Goal: Task Accomplishment & Management: Manage account settings

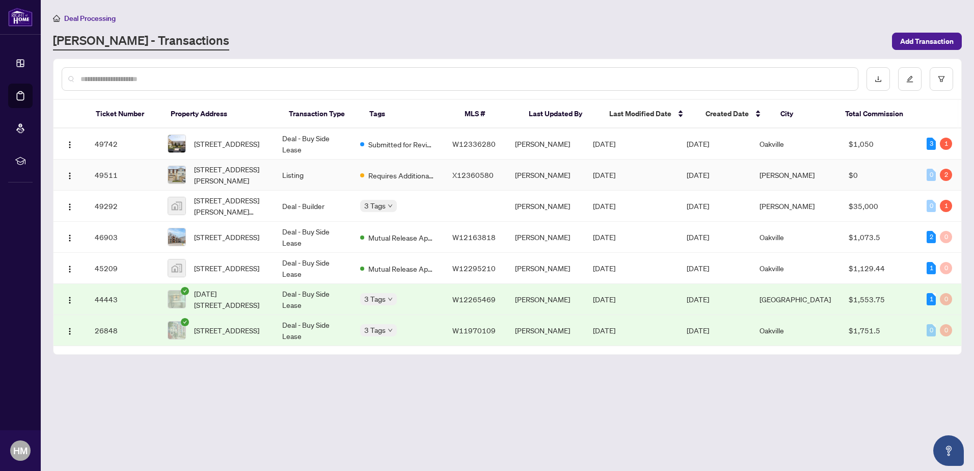
click at [326, 178] on td "Listing" at bounding box center [313, 174] width 78 height 31
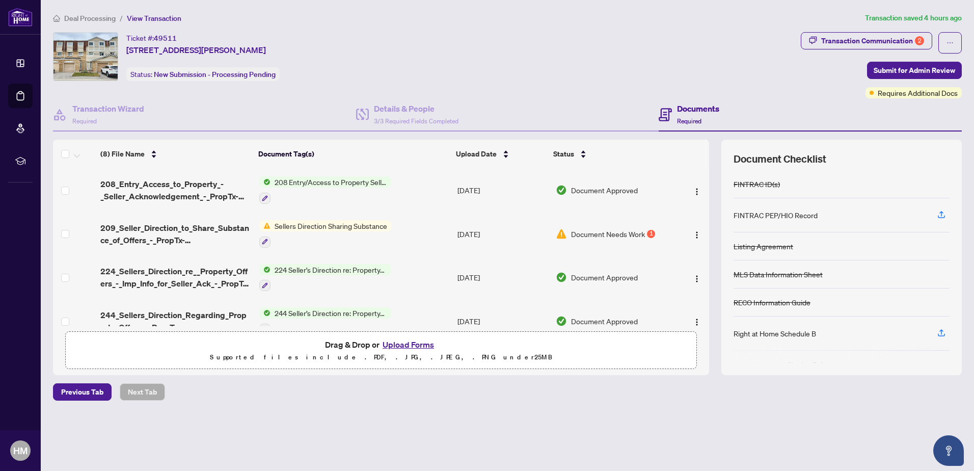
click at [343, 222] on span "Sellers Direction Sharing Substance" at bounding box center [331, 225] width 121 height 11
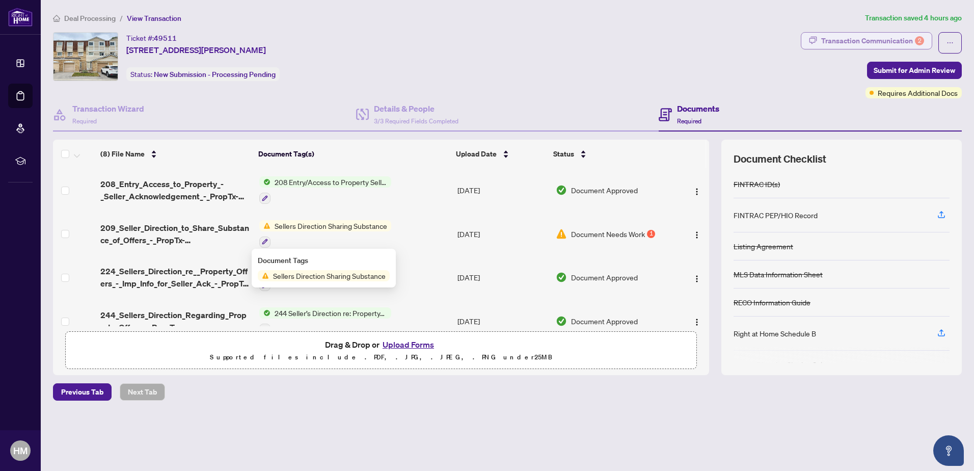
click at [859, 38] on div "Transaction Communication 2" at bounding box center [872, 41] width 103 height 16
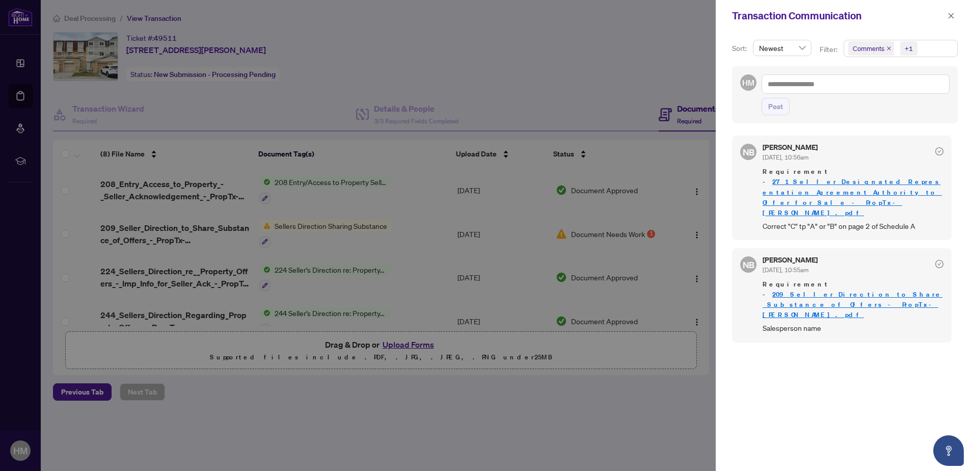
drag, startPoint x: 611, startPoint y: 394, endPoint x: 602, endPoint y: 391, distance: 10.2
click at [611, 394] on div at bounding box center [487, 235] width 974 height 471
click at [336, 223] on div at bounding box center [487, 235] width 974 height 471
click at [214, 226] on div at bounding box center [487, 235] width 974 height 471
click at [568, 217] on div at bounding box center [487, 235] width 974 height 471
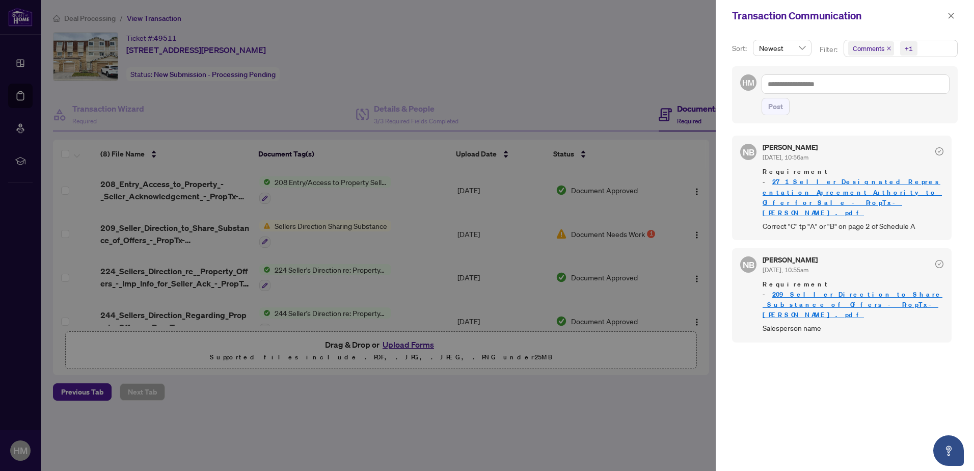
click at [248, 95] on div at bounding box center [487, 235] width 974 height 471
drag, startPoint x: 953, startPoint y: 14, endPoint x: 926, endPoint y: 14, distance: 27.0
click at [952, 14] on icon "close" at bounding box center [951, 15] width 7 height 7
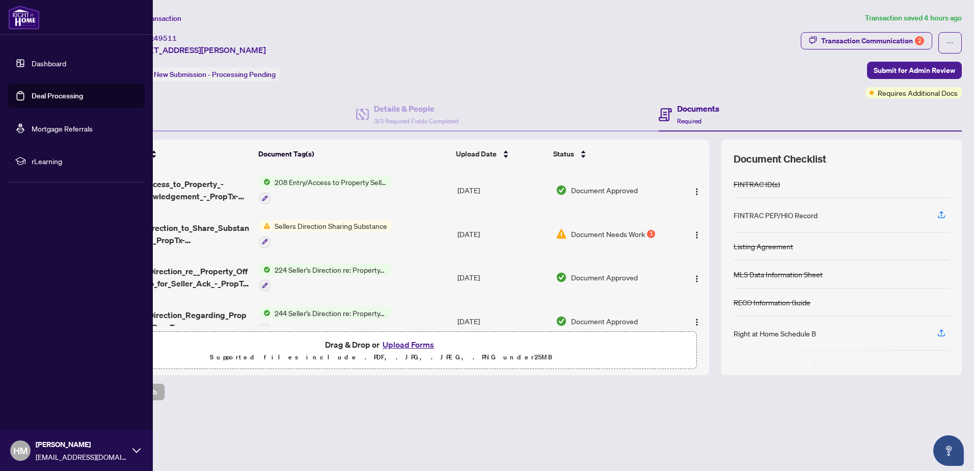
click at [36, 97] on link "Deal Processing" at bounding box center [57, 95] width 51 height 9
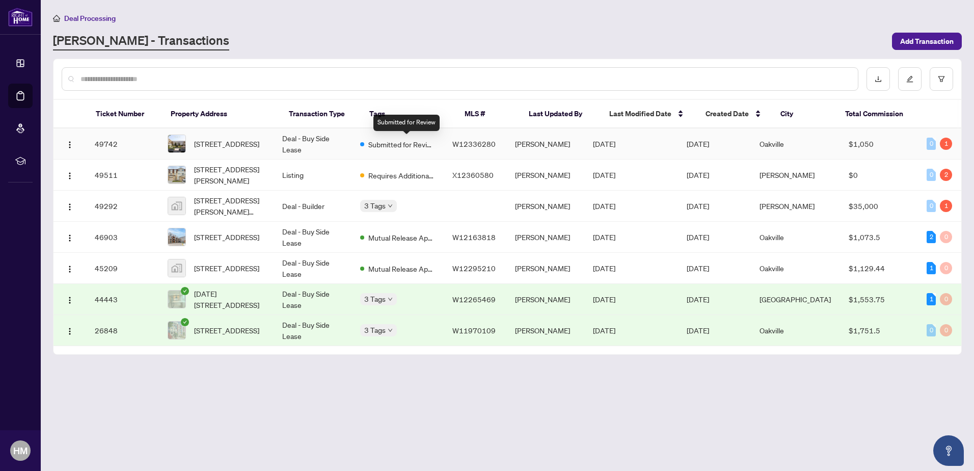
click at [392, 148] on span "Submitted for Review" at bounding box center [401, 144] width 66 height 11
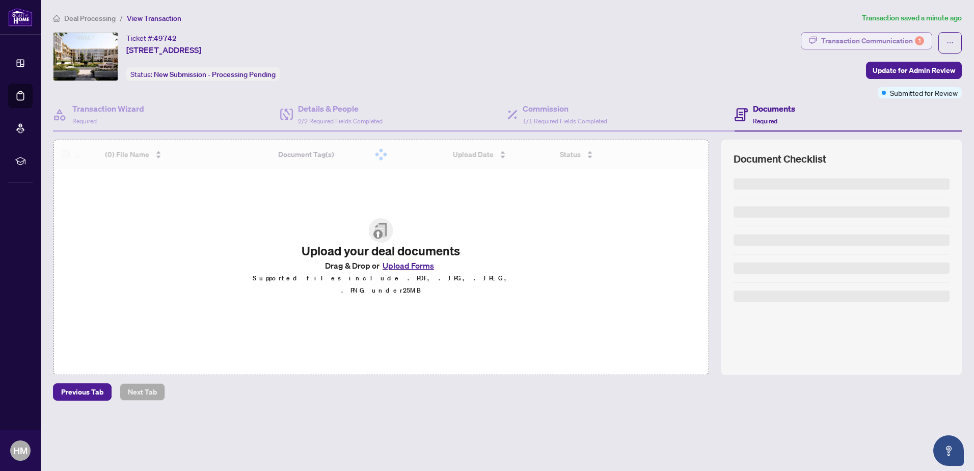
click at [835, 41] on div "Transaction Communication 1" at bounding box center [872, 41] width 103 height 16
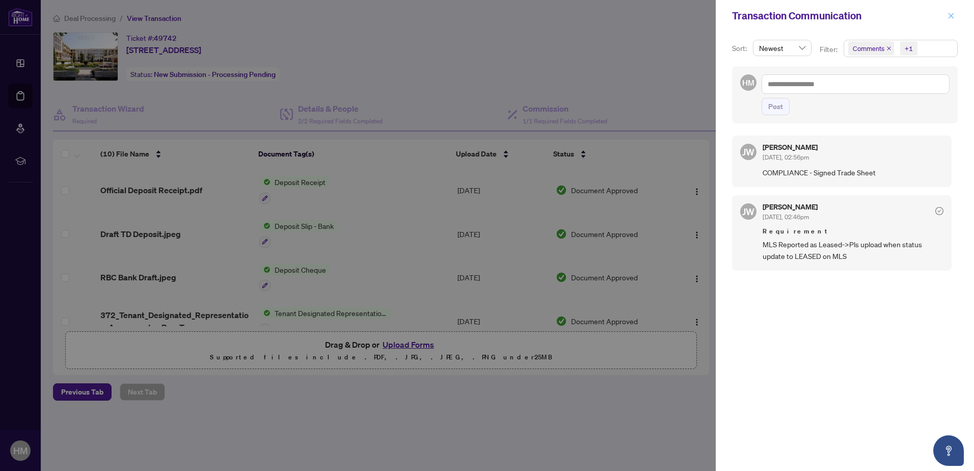
click at [948, 13] on icon "close" at bounding box center [951, 15] width 7 height 7
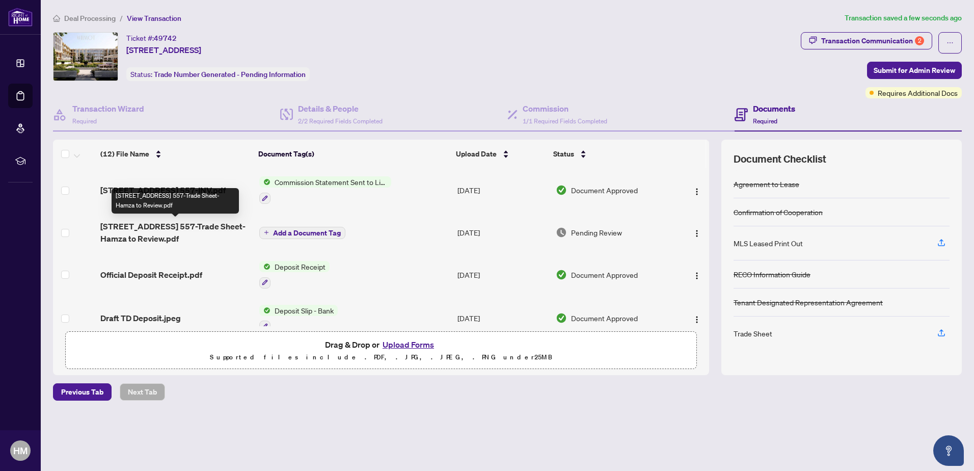
click at [189, 225] on span "1005 Dundas St E 557-Trade Sheet-Hamza to Review.pdf" at bounding box center [175, 232] width 151 height 24
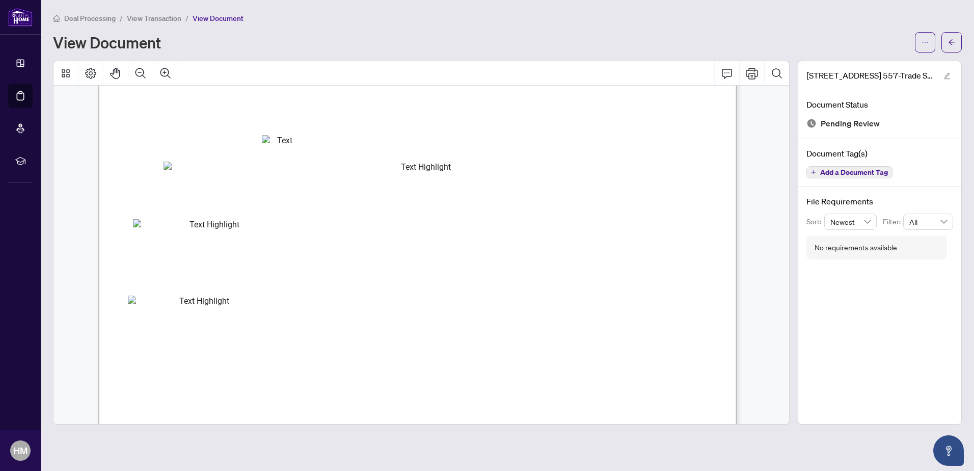
scroll to position [188, 0]
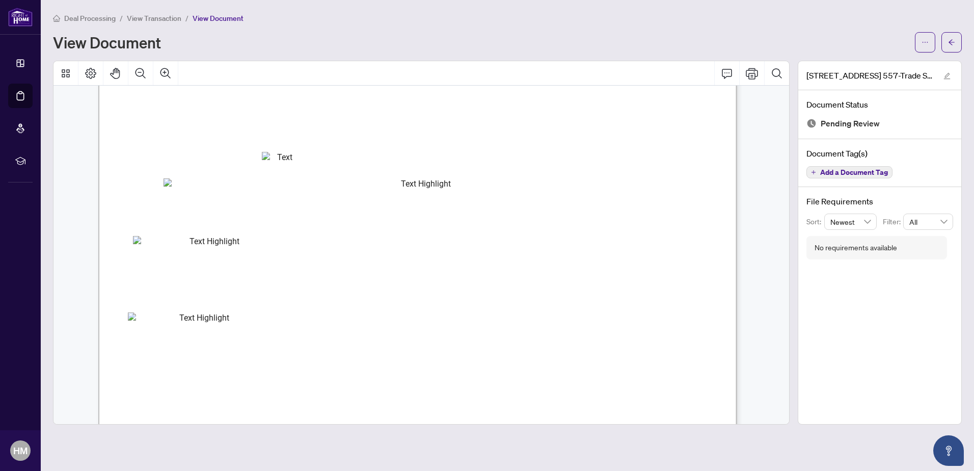
click at [457, 239] on span "$800.00" at bounding box center [454, 241] width 25 height 7
drag, startPoint x: 457, startPoint y: 239, endPoint x: 457, endPoint y: 260, distance: 21.4
click at [451, 241] on span "$800.00" at bounding box center [454, 241] width 25 height 7
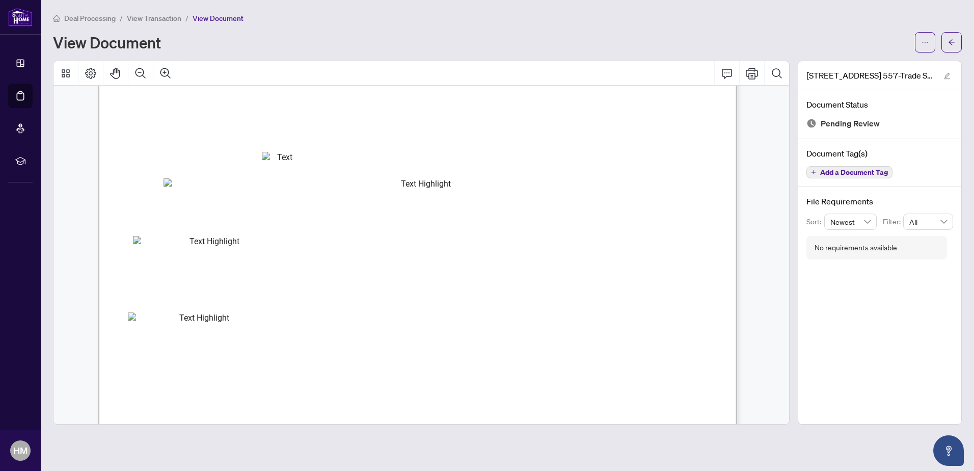
click at [451, 241] on span "$800.00" at bounding box center [454, 241] width 25 height 7
click at [451, 243] on span "$800.00" at bounding box center [454, 241] width 25 height 7
select select "********"
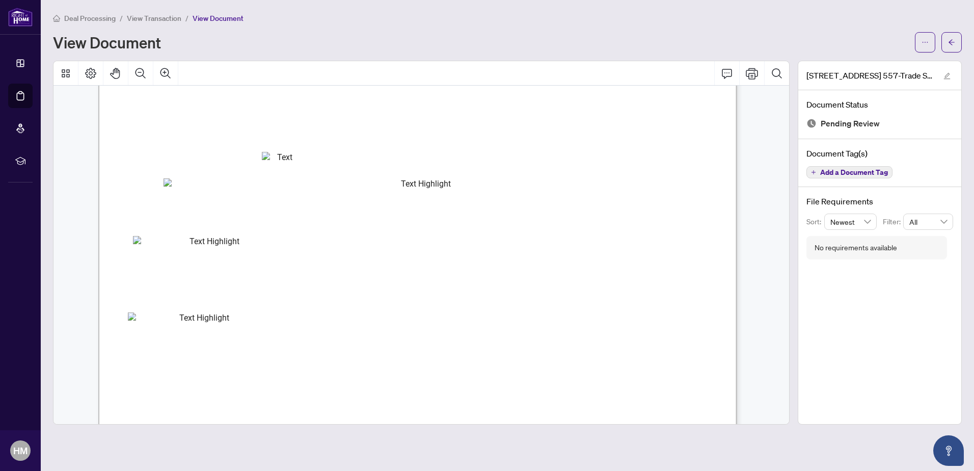
drag, startPoint x: 463, startPoint y: 251, endPoint x: 563, endPoint y: 267, distance: 101.3
click at [167, 267] on span "Agents:" at bounding box center [149, 270] width 36 height 12
drag, startPoint x: 682, startPoint y: 239, endPoint x: 704, endPoint y: 240, distance: 21.4
click at [704, 240] on span "$904.00" at bounding box center [691, 241] width 25 height 7
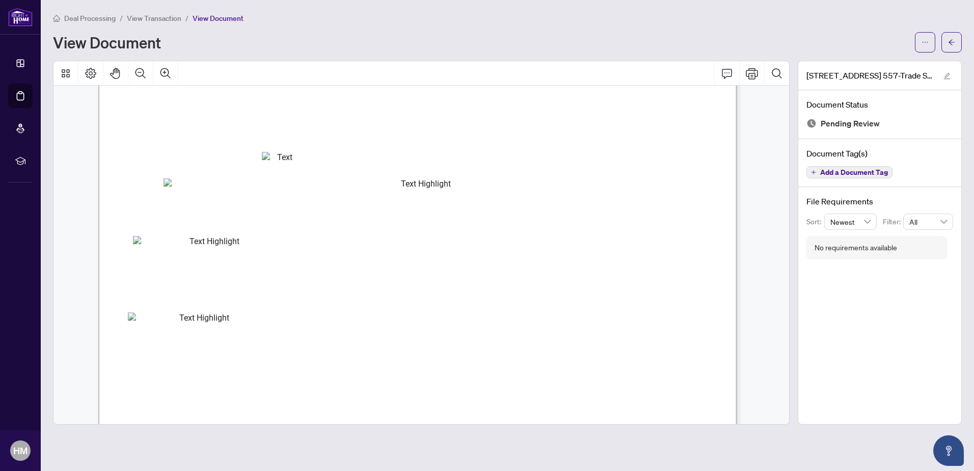
drag, startPoint x: 704, startPoint y: 240, endPoint x: 669, endPoint y: 258, distance: 38.7
drag, startPoint x: 679, startPoint y: 182, endPoint x: 645, endPoint y: 182, distance: 34.1
click at [645, 182] on span "$1,186.50" at bounding box center [658, 185] width 37 height 8
select select "********"
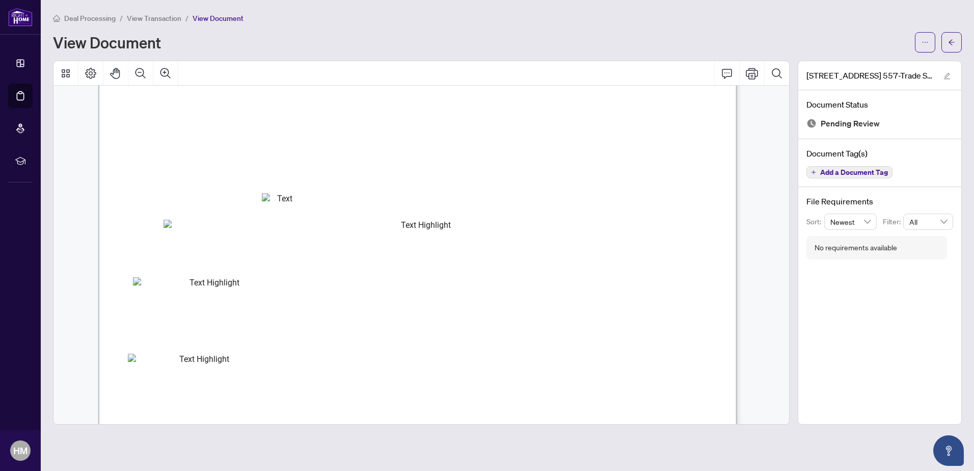
scroll to position [153, 0]
drag, startPoint x: 686, startPoint y: 217, endPoint x: 633, endPoint y: 216, distance: 52.5
drag, startPoint x: 633, startPoint y: 216, endPoint x: 622, endPoint y: 306, distance: 90.9
click at [167, 306] on span "Agents:" at bounding box center [149, 305] width 36 height 12
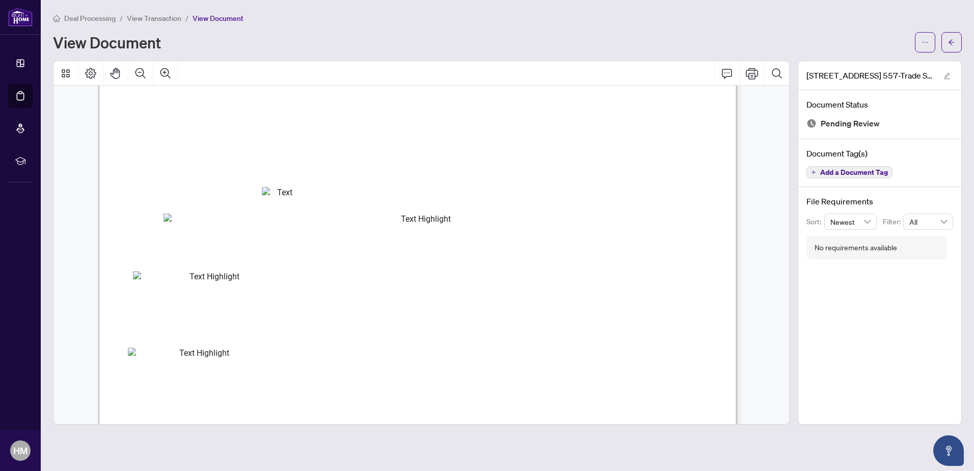
click at [245, 317] on span "(A) 9979 - Moazam, Hamza" at bounding box center [200, 315] width 90 height 7
drag, startPoint x: 703, startPoint y: 275, endPoint x: 678, endPoint y: 274, distance: 24.5
click at [679, 274] on span "$904.00" at bounding box center [691, 277] width 25 height 7
drag, startPoint x: 672, startPoint y: 245, endPoint x: 716, endPoint y: 240, distance: 44.6
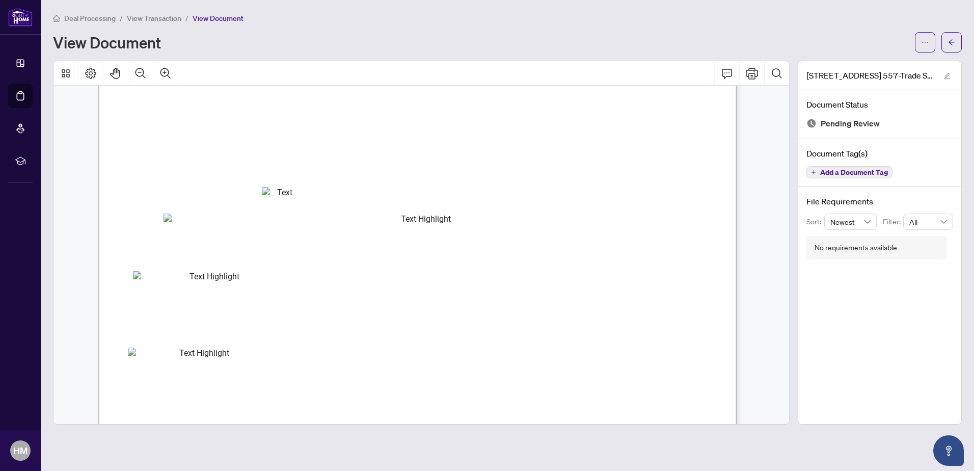
click at [704, 240] on span "$1,186.50" at bounding box center [688, 243] width 32 height 7
drag, startPoint x: 716, startPoint y: 240, endPoint x: 710, endPoint y: 276, distance: 35.8
drag, startPoint x: 710, startPoint y: 276, endPoint x: 683, endPoint y: 314, distance: 46.8
click at [245, 314] on span "(A) 9979 - Moazam, Hamza" at bounding box center [200, 315] width 90 height 7
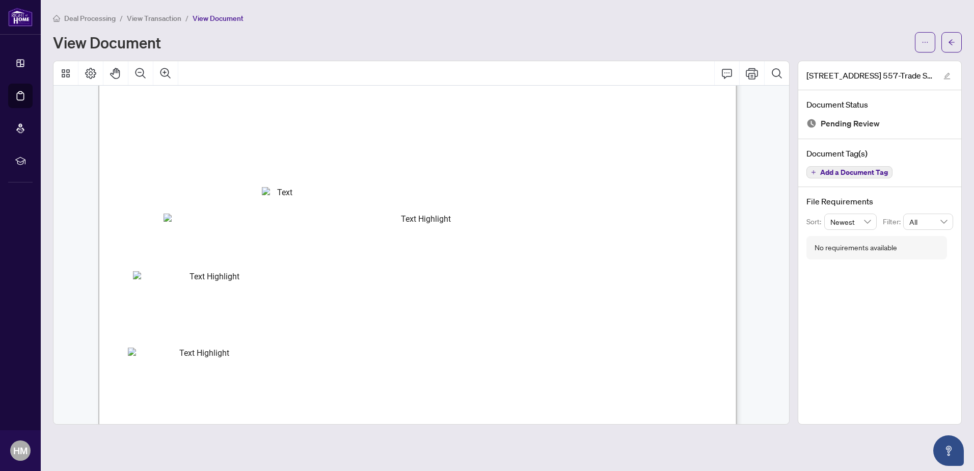
scroll to position [0, 0]
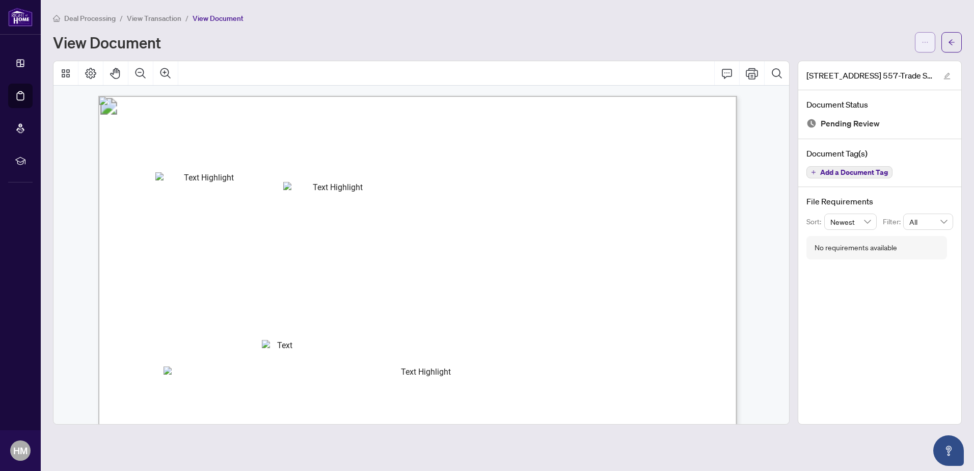
click at [926, 41] on icon "ellipsis" at bounding box center [925, 42] width 7 height 7
click at [896, 62] on span "Download" at bounding box center [888, 64] width 77 height 11
click at [157, 16] on span "View Transaction" at bounding box center [154, 18] width 55 height 9
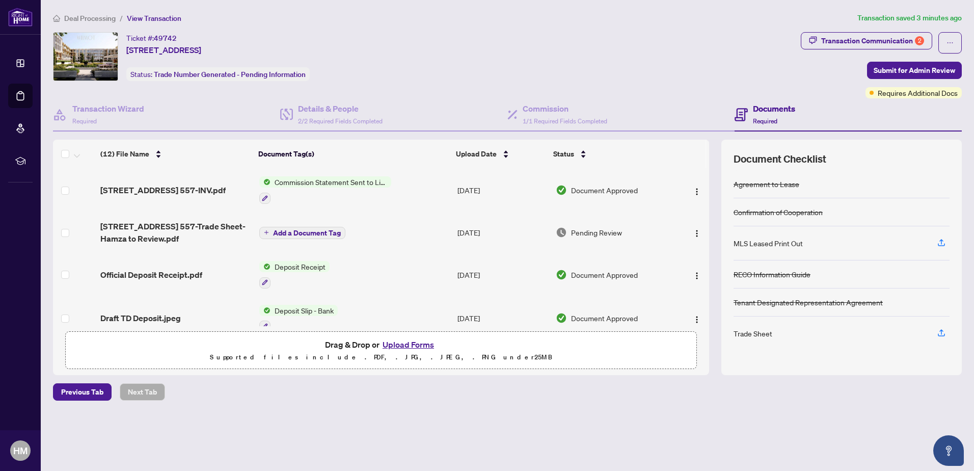
click at [180, 184] on span "1005 Dundas St E 557-INV.pdf" at bounding box center [162, 190] width 125 height 12
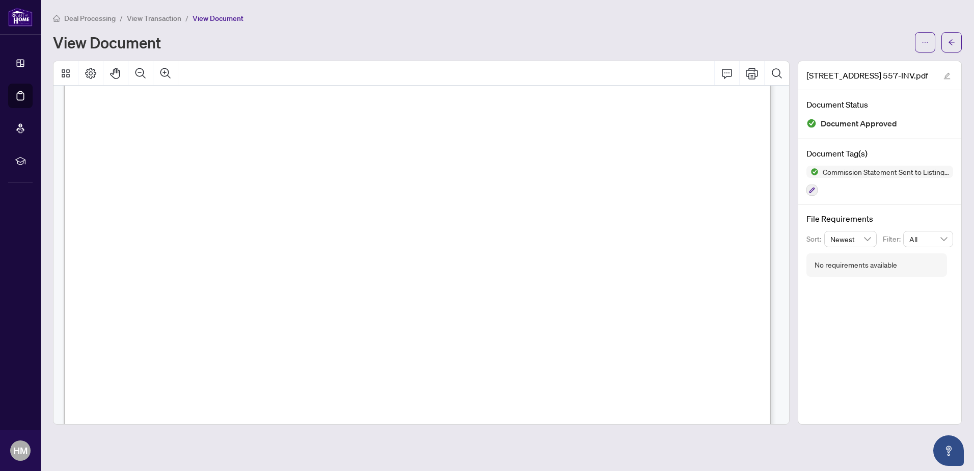
scroll to position [153, 0]
click at [950, 40] on icon "arrow-left" at bounding box center [951, 42] width 7 height 7
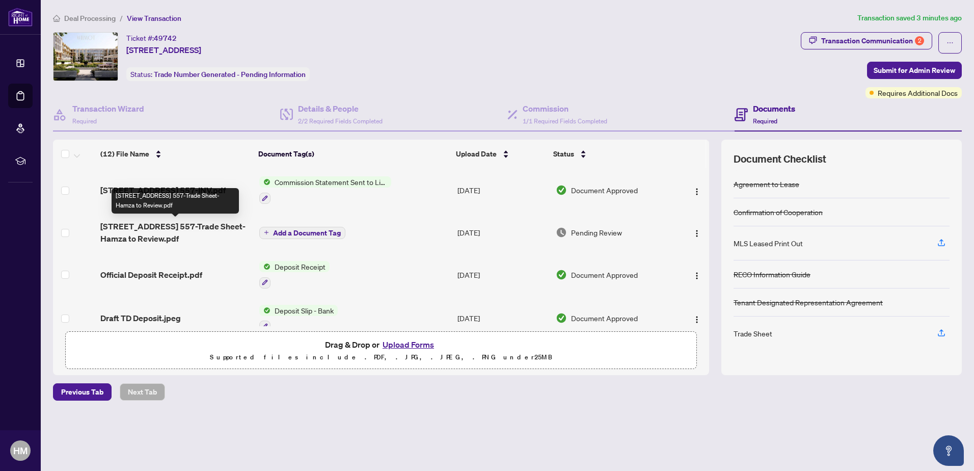
click at [182, 229] on span "1005 Dundas St E 557-Trade Sheet-Hamza to Review.pdf" at bounding box center [175, 232] width 151 height 24
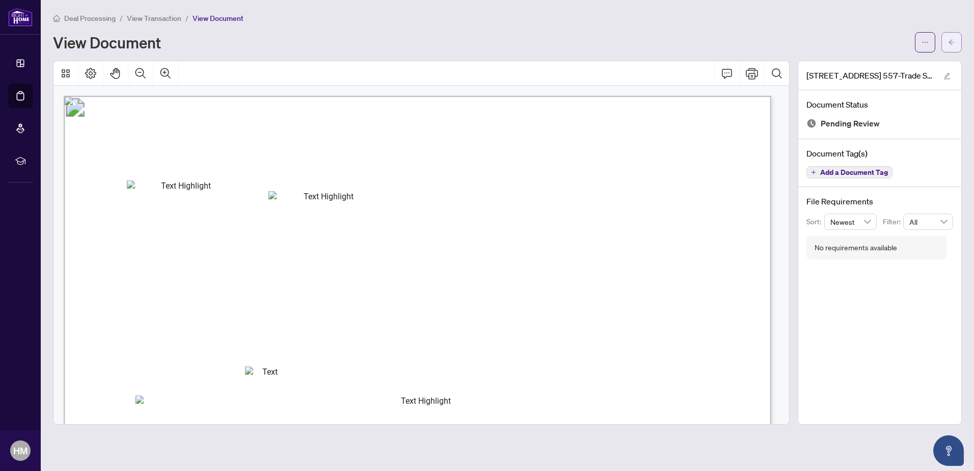
click at [949, 43] on icon "arrow-left" at bounding box center [951, 42] width 7 height 7
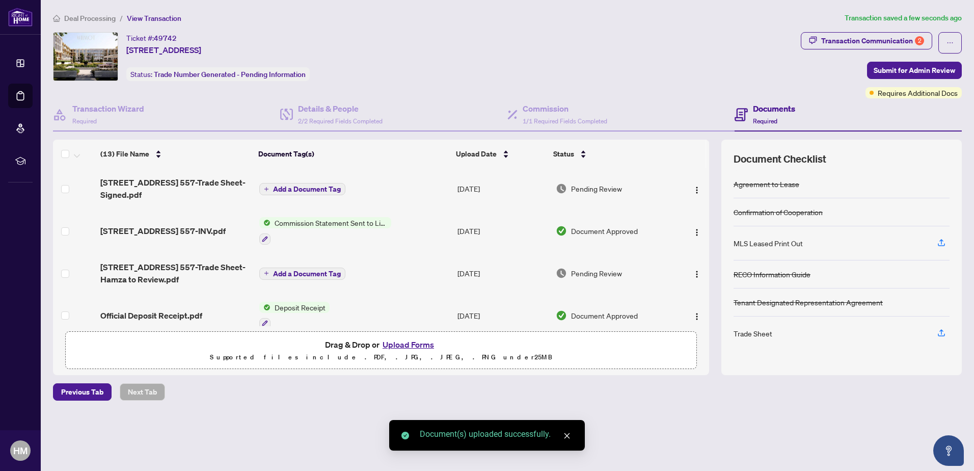
click at [308, 185] on span "Add a Document Tag" at bounding box center [307, 188] width 68 height 7
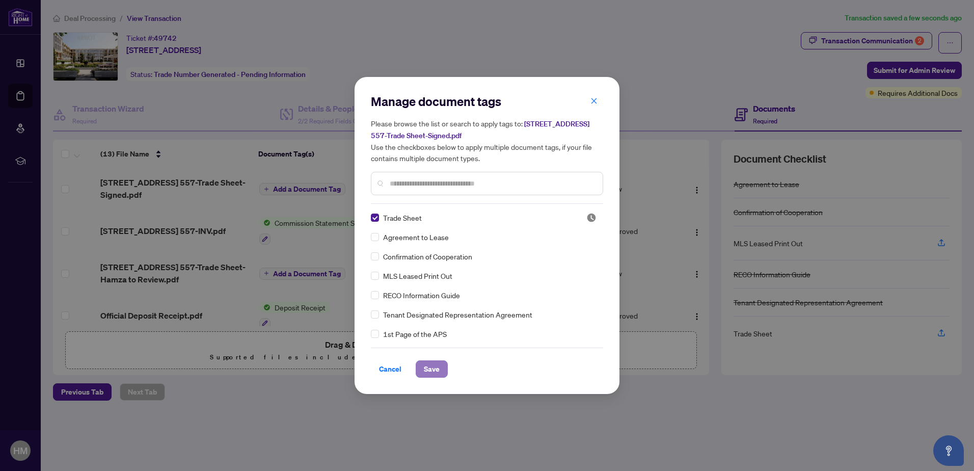
click at [433, 367] on span "Save" at bounding box center [432, 369] width 16 height 16
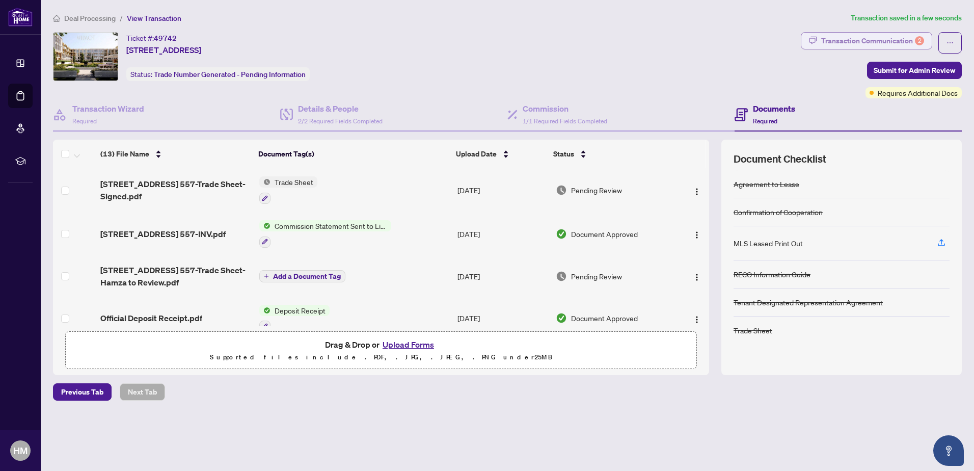
click at [856, 42] on div "Transaction Communication 2" at bounding box center [872, 41] width 103 height 16
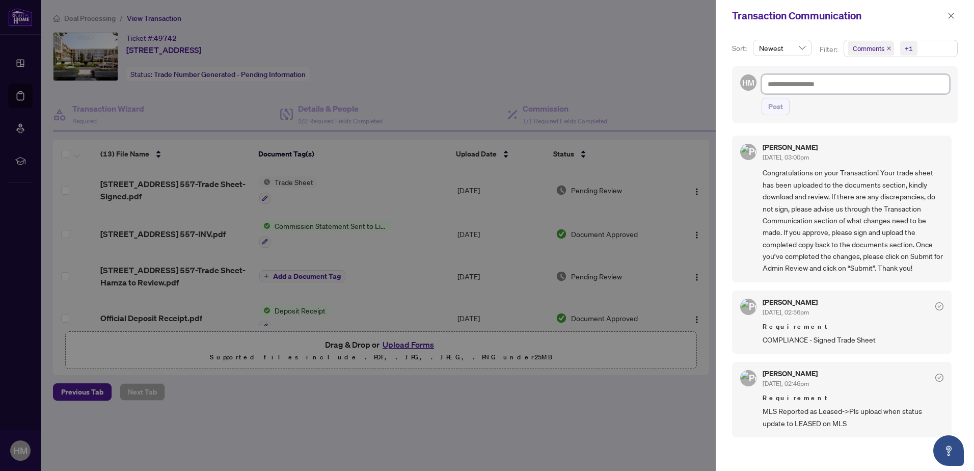
click at [832, 86] on textarea at bounding box center [856, 83] width 188 height 19
type textarea "*"
type textarea "**"
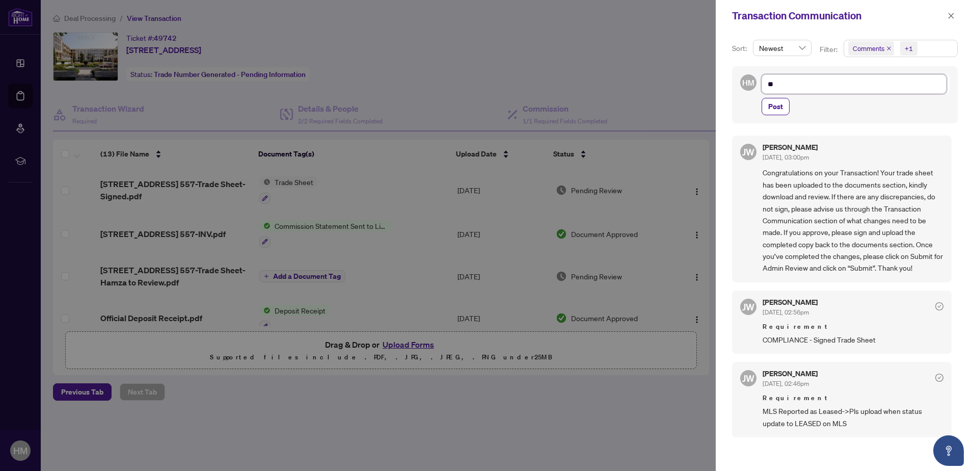
type textarea "***"
type textarea "****"
type textarea "*****"
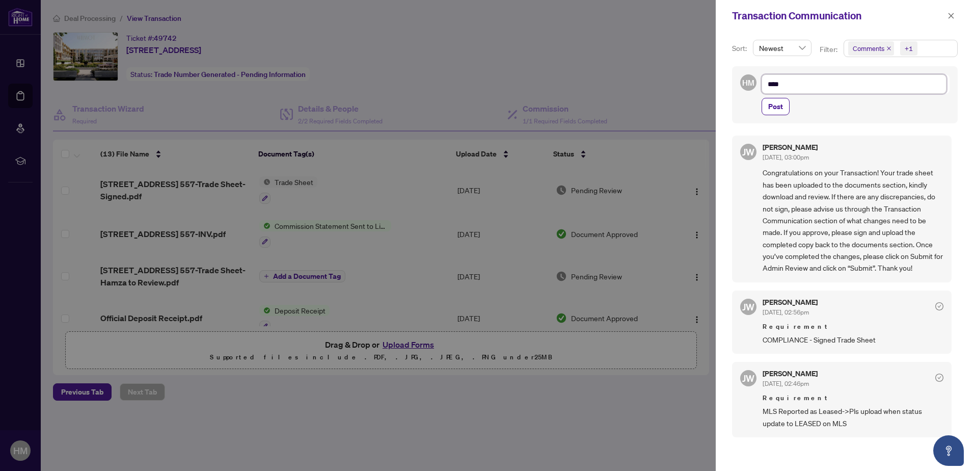
type textarea "*****"
type textarea "******"
type textarea "*******"
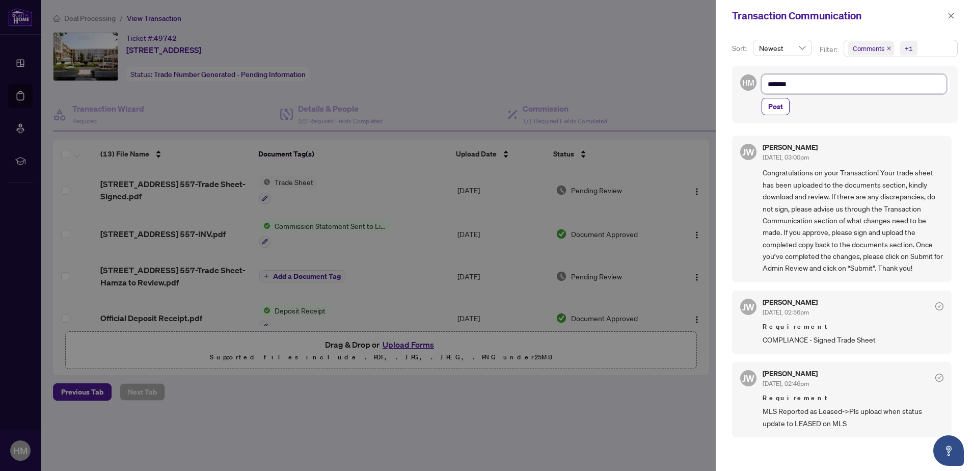
type textarea "*******"
type textarea "*********"
type textarea "**********"
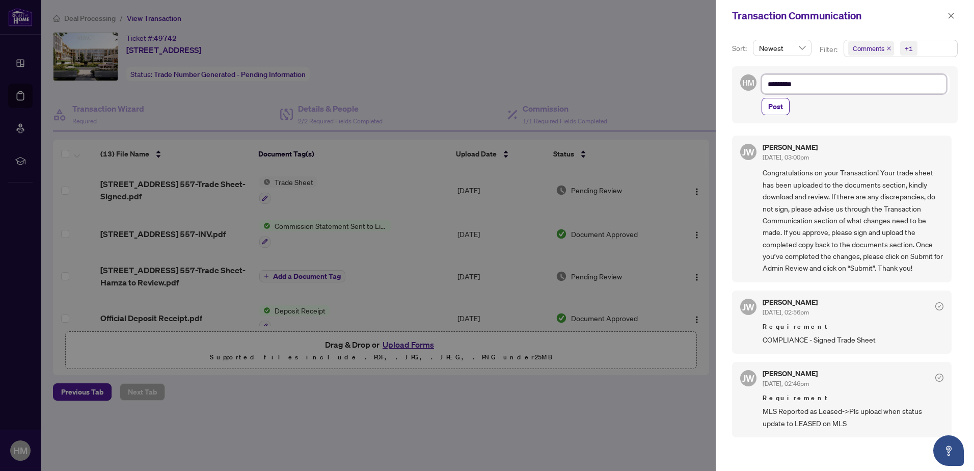
type textarea "**********"
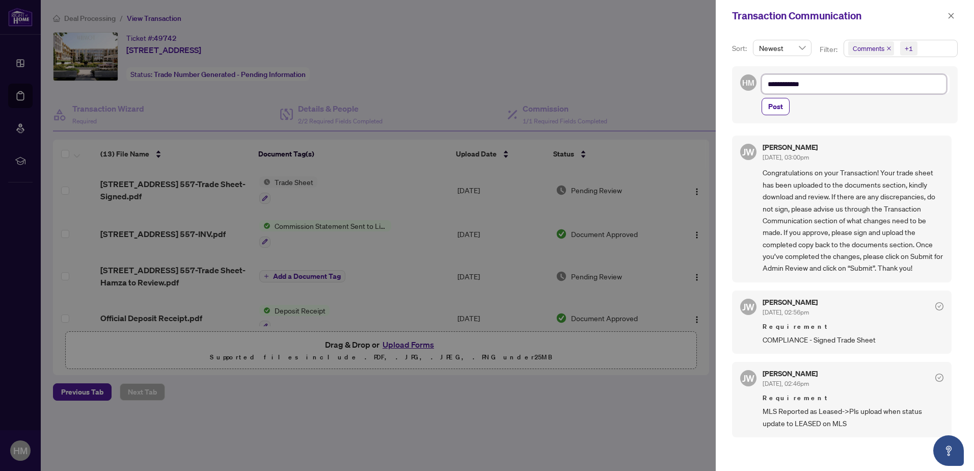
type textarea "**********"
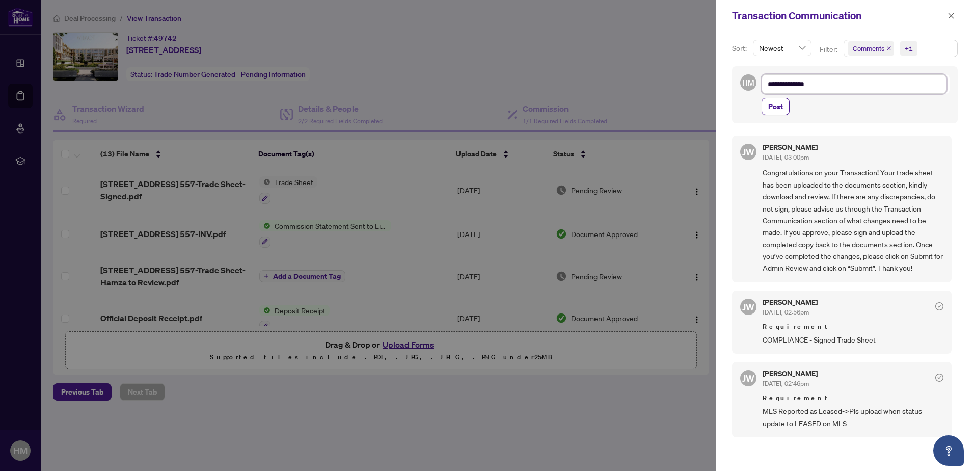
type textarea "**********"
drag, startPoint x: 771, startPoint y: 109, endPoint x: 789, endPoint y: 104, distance: 18.1
click at [772, 109] on span "Post" at bounding box center [775, 106] width 15 height 16
type textarea "**********"
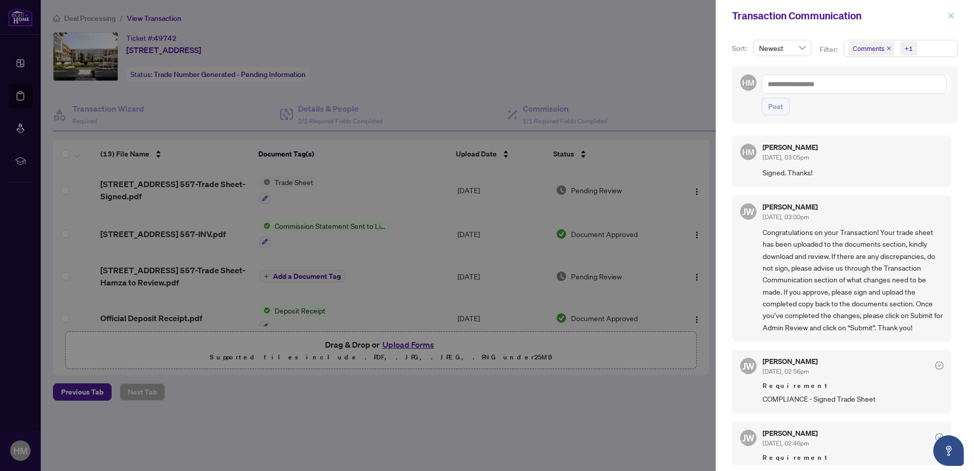
click at [953, 15] on icon "close" at bounding box center [952, 16] width 6 height 6
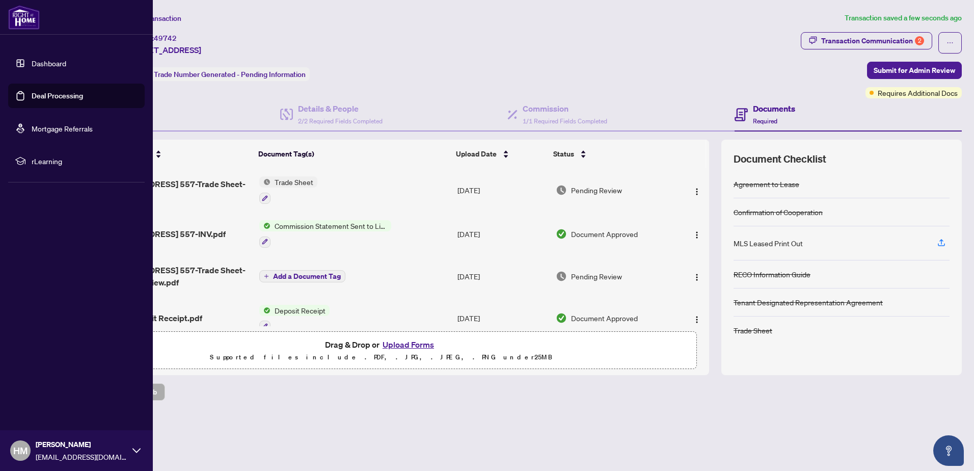
click at [41, 97] on link "Deal Processing" at bounding box center [57, 95] width 51 height 9
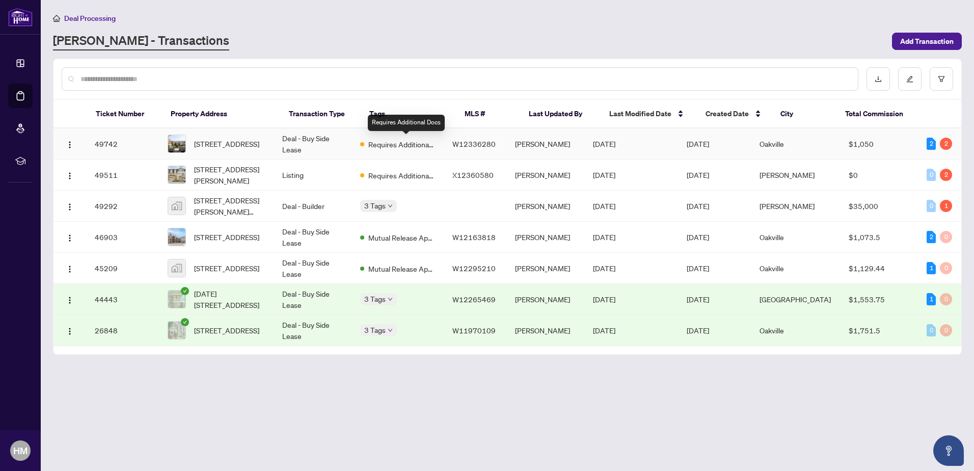
click at [435, 140] on span "Requires Additional Docs" at bounding box center [401, 144] width 66 height 11
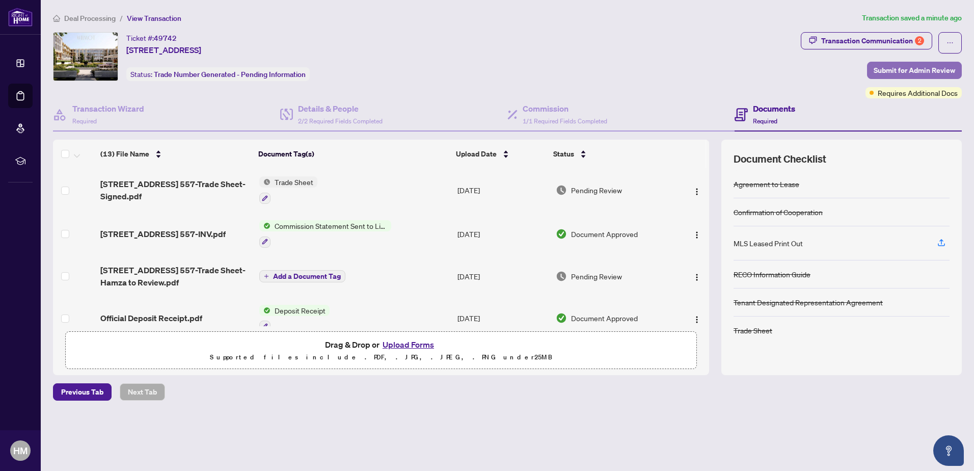
click at [883, 73] on span "Submit for Admin Review" at bounding box center [915, 70] width 82 height 16
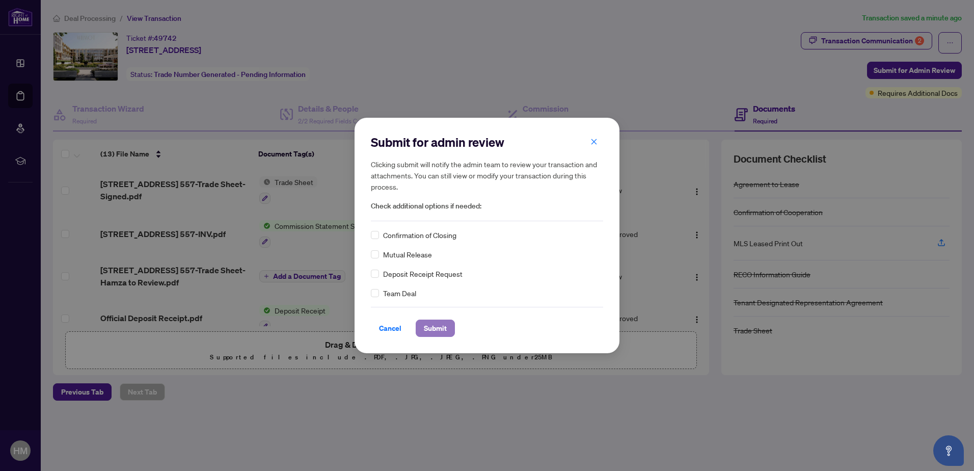
click at [444, 326] on span "Submit" at bounding box center [435, 328] width 23 height 16
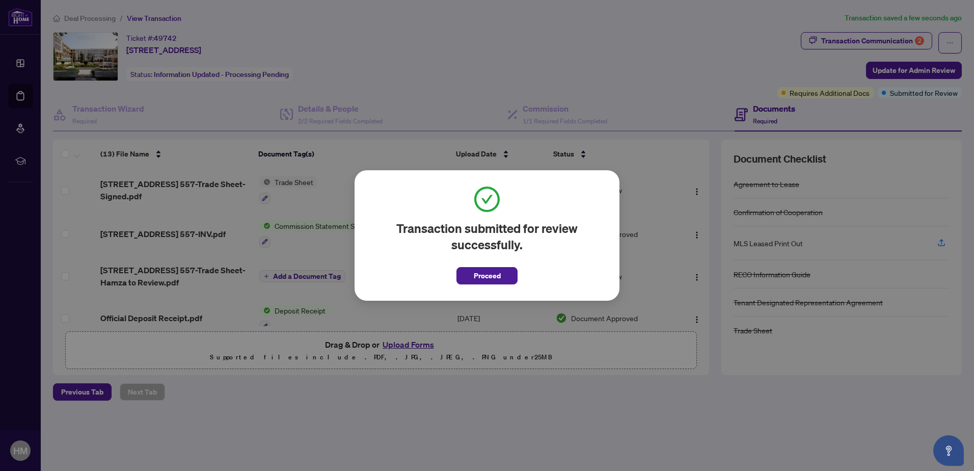
drag, startPoint x: 501, startPoint y: 276, endPoint x: 490, endPoint y: 274, distance: 11.4
click at [501, 276] on button "Proceed" at bounding box center [486, 275] width 61 height 17
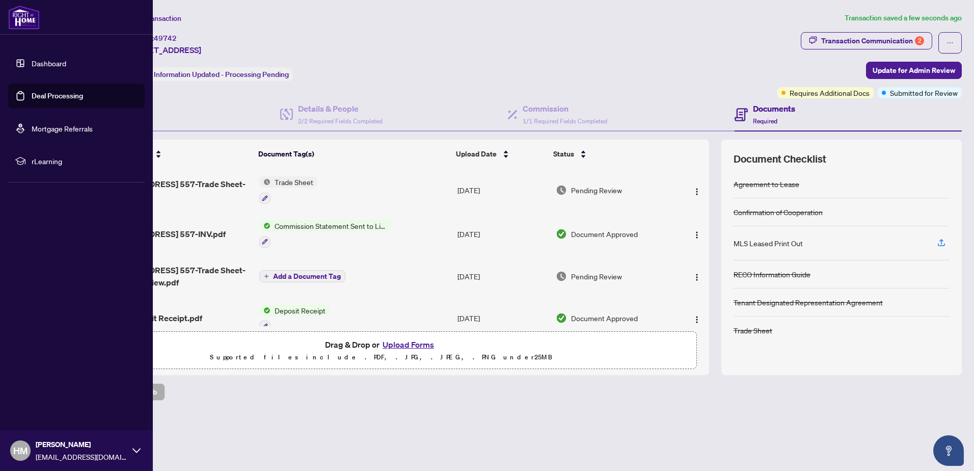
click at [43, 97] on link "Deal Processing" at bounding box center [57, 95] width 51 height 9
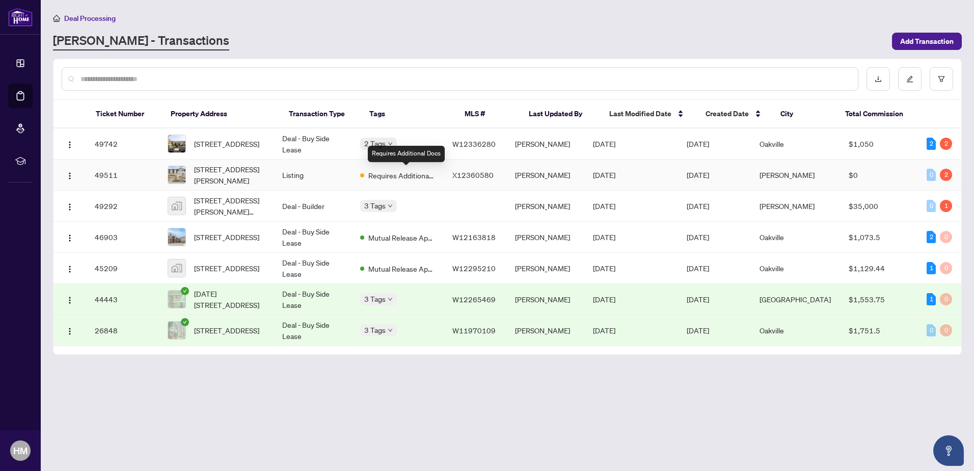
click at [430, 180] on span "Requires Additional Docs" at bounding box center [401, 175] width 66 height 11
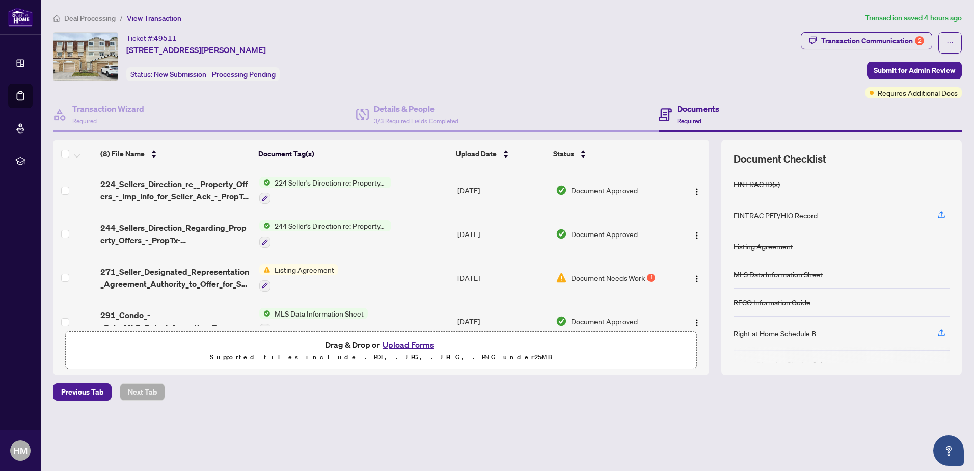
scroll to position [153, 0]
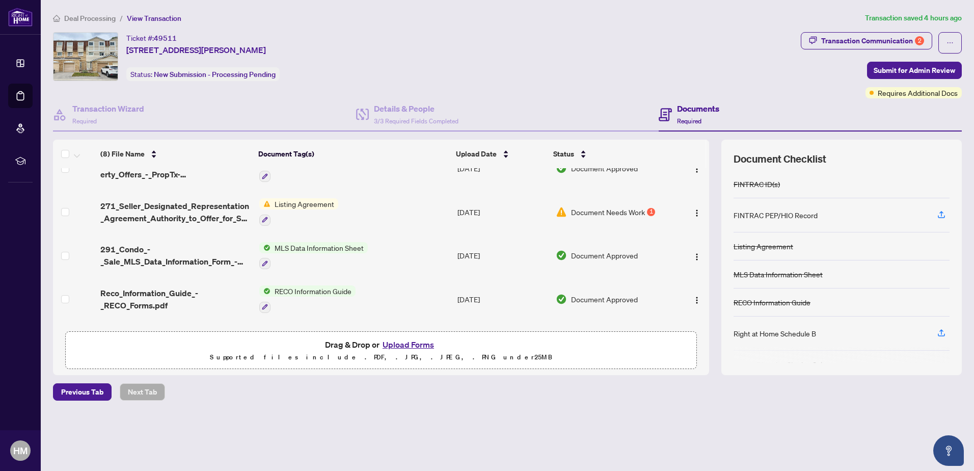
click at [303, 201] on span "Listing Agreement" at bounding box center [305, 203] width 68 height 11
click at [885, 46] on div "Transaction Communication 2" at bounding box center [872, 41] width 103 height 16
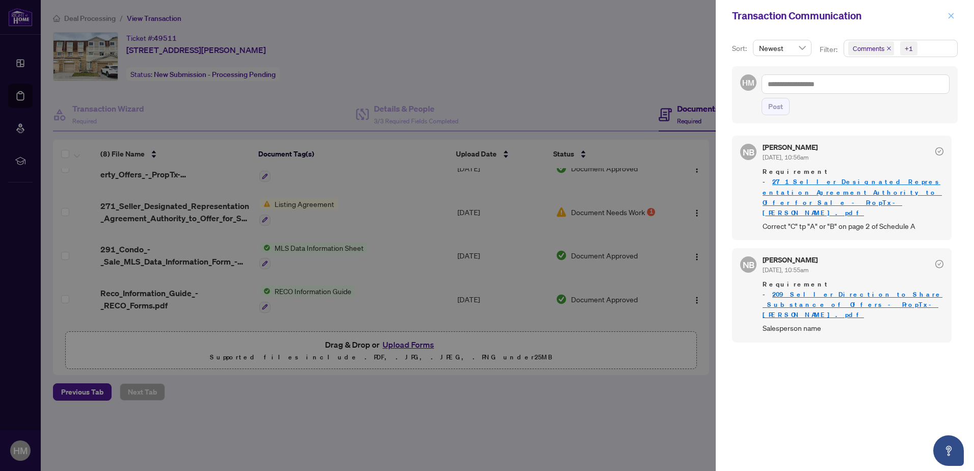
click at [953, 16] on icon "close" at bounding box center [951, 15] width 7 height 7
